Goal: Task Accomplishment & Management: Manage account settings

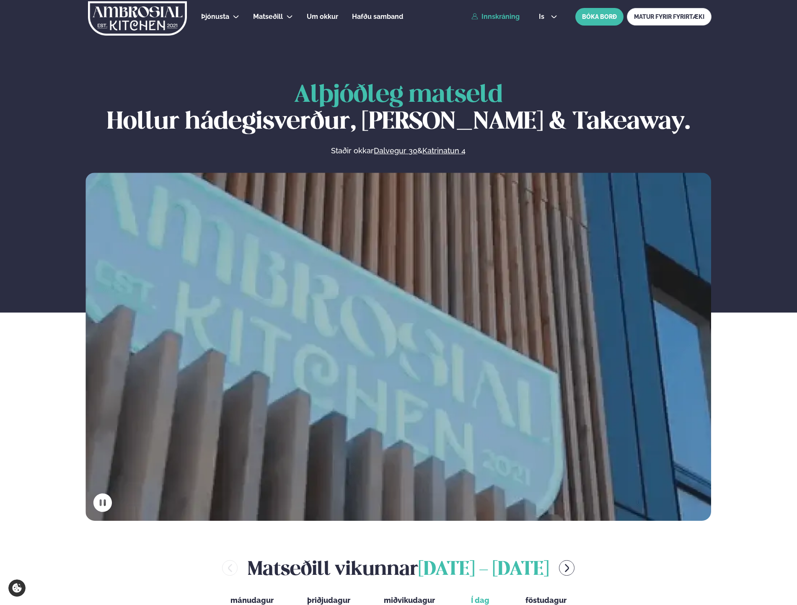
click at [490, 13] on link "Innskráning" at bounding box center [495, 17] width 48 height 8
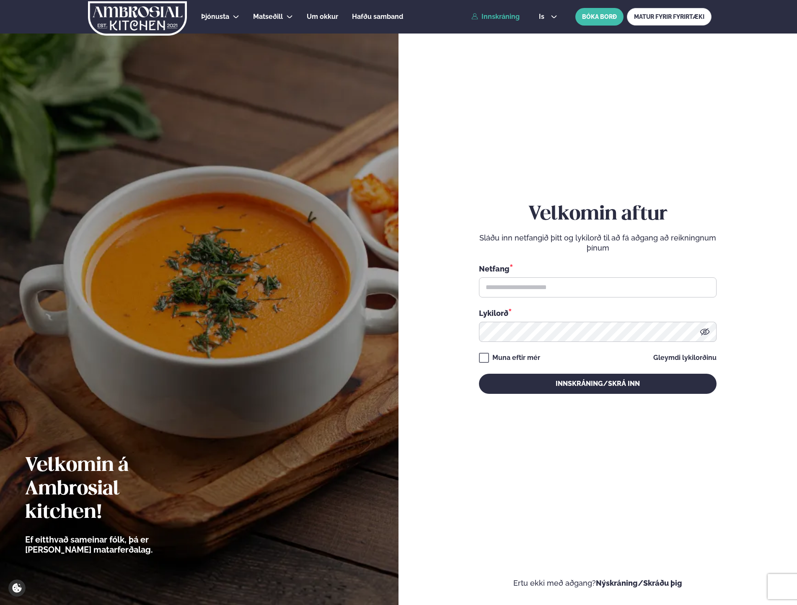
click at [643, 274] on div "Netfang *" at bounding box center [598, 268] width 238 height 11
click at [643, 278] on input "text" at bounding box center [598, 287] width 238 height 20
type input "**********"
click at [624, 380] on button "Innskráning/Skrá inn" at bounding box center [598, 384] width 238 height 20
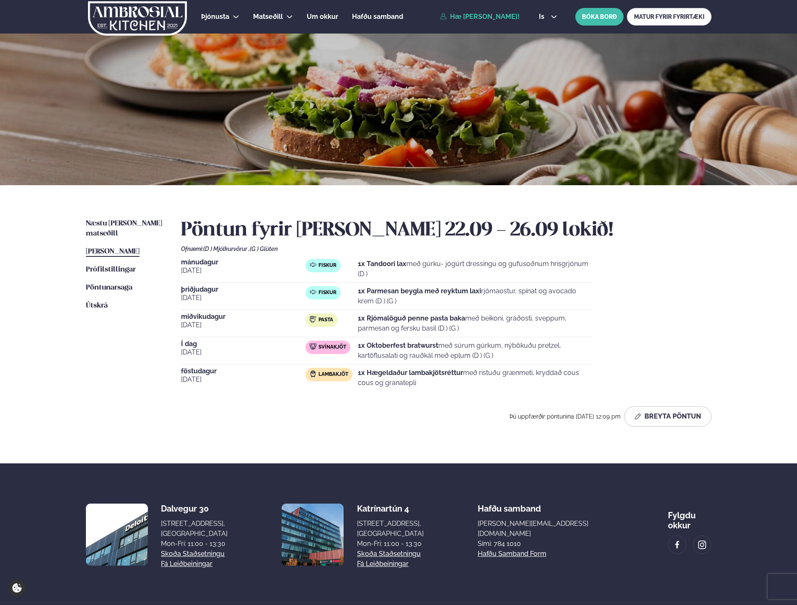
click at [702, 228] on h2 "Pöntun fyrir [PERSON_NAME] 22.09 - 26.09 lokið!" at bounding box center [446, 230] width 530 height 23
